Goal: Transaction & Acquisition: Purchase product/service

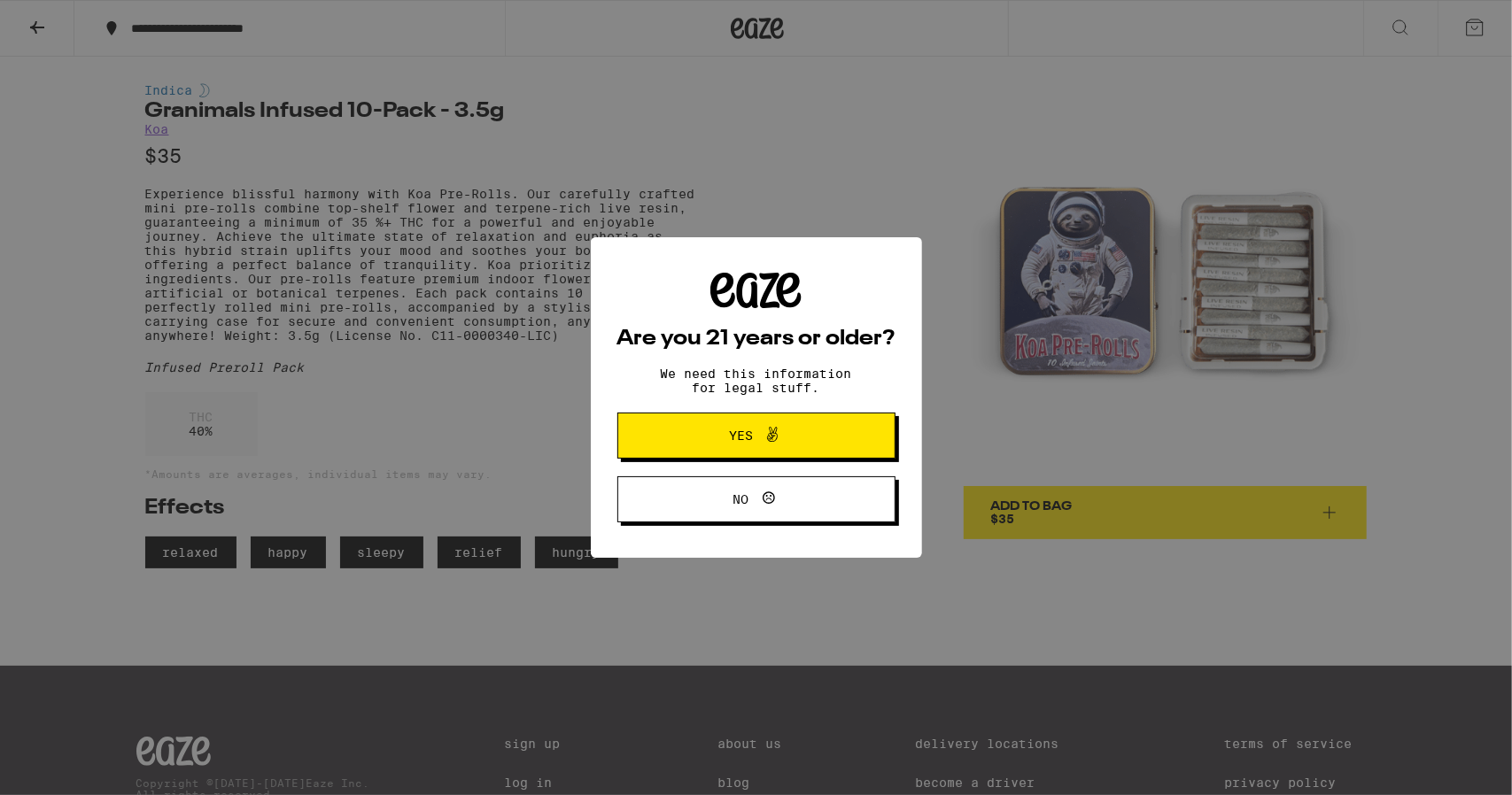
click at [880, 214] on div "Are you 21 years or older? We need this information for legal stuff. Yes No" at bounding box center [756, 397] width 1512 height 795
click at [882, 178] on div "Are you 21 years or older? We need this information for legal stuff. Yes No" at bounding box center [756, 397] width 1512 height 795
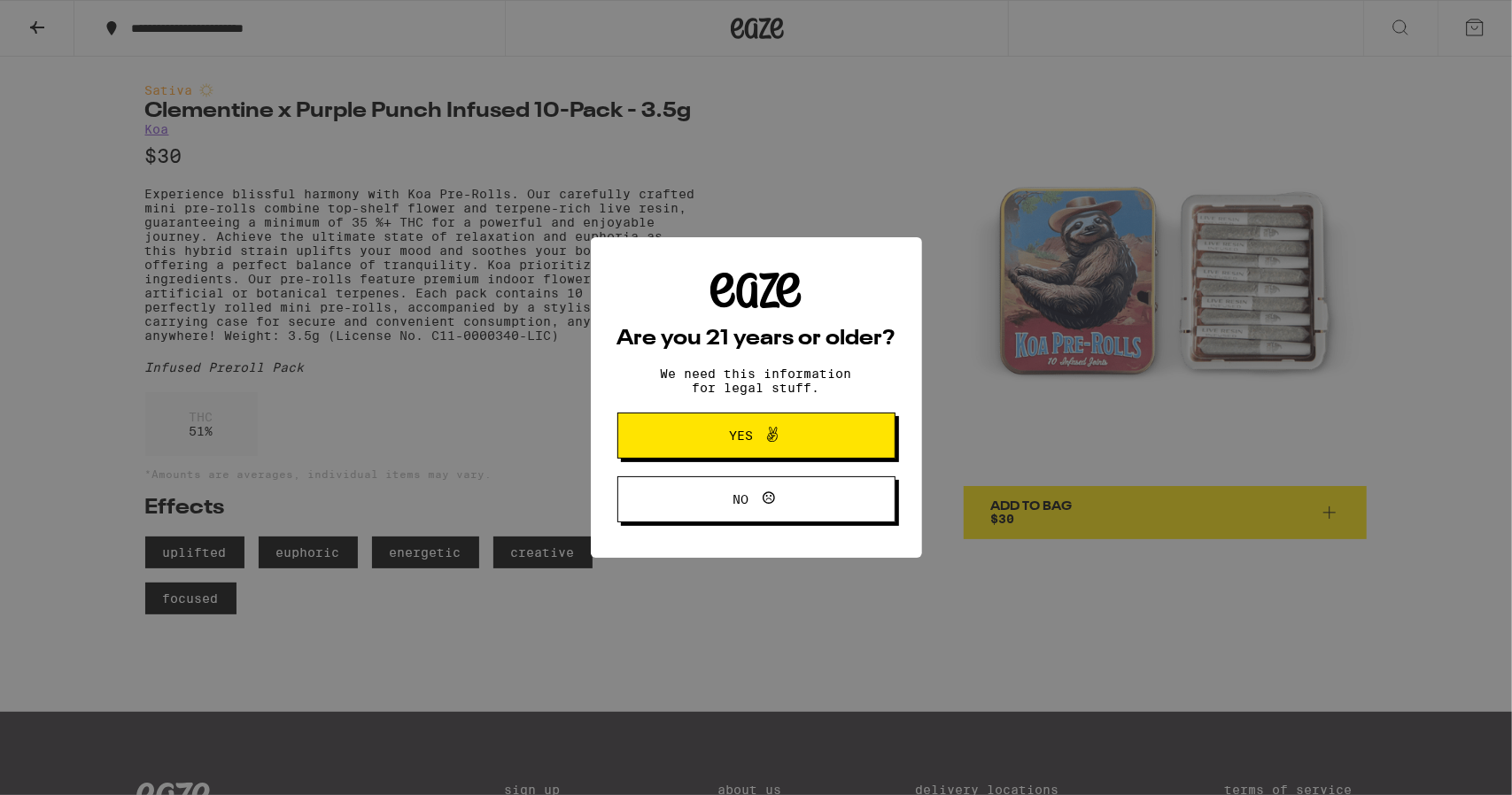
click at [867, 202] on div "Are you 21 years or older? We need this information for legal stuff. Yes No" at bounding box center [756, 397] width 1512 height 795
click at [783, 447] on span "Yes" at bounding box center [756, 436] width 135 height 23
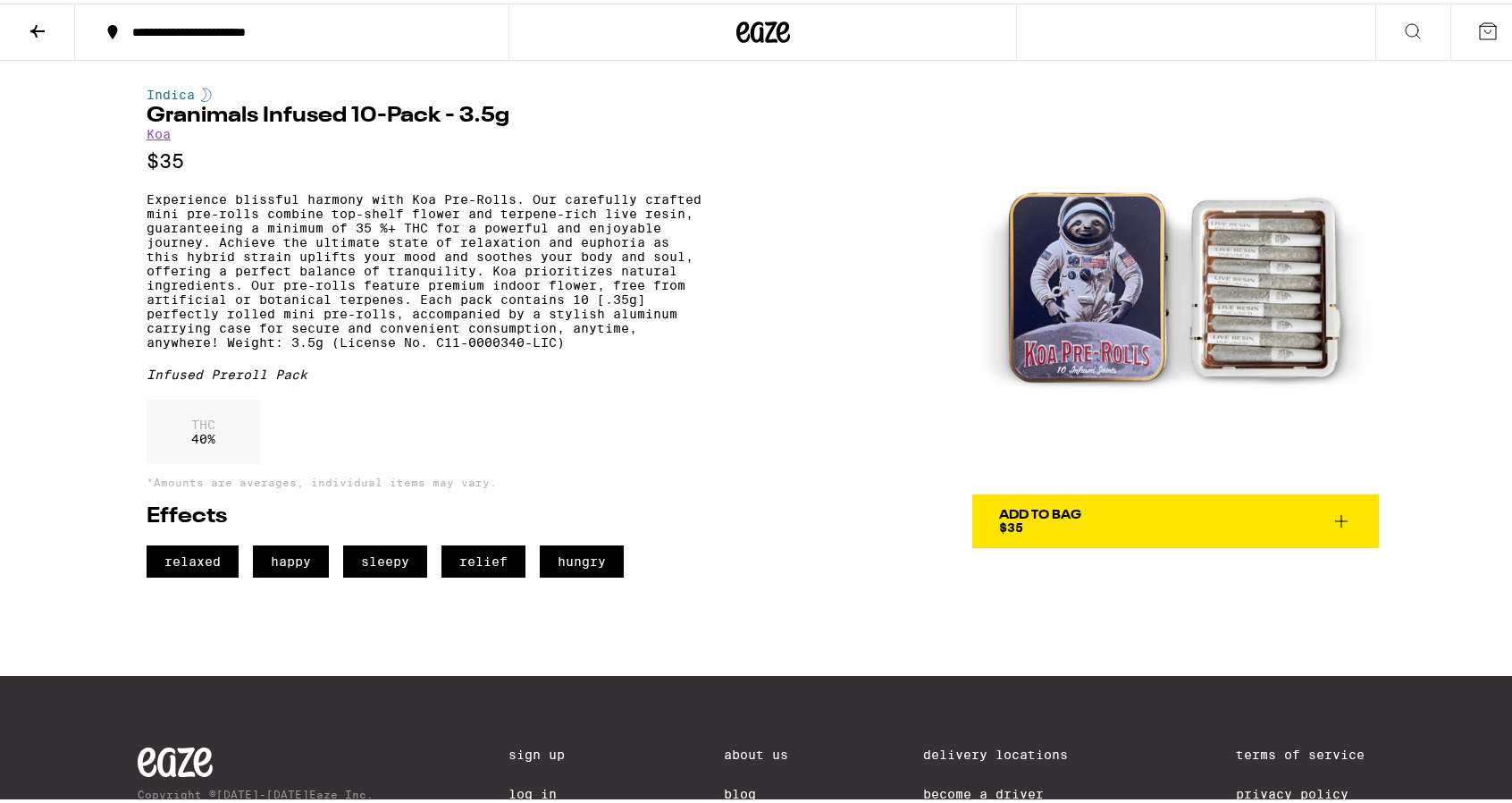
drag, startPoint x: 1221, startPoint y: 72, endPoint x: 1229, endPoint y: 17, distance: 55.6
click at [1221, 72] on div "Indica Granimals Infused 10-Pack - 3.5g Koa $35 Experience blissful harmony wit…" at bounding box center [763, 316] width 1287 height 517
